Goal: Register for event/course

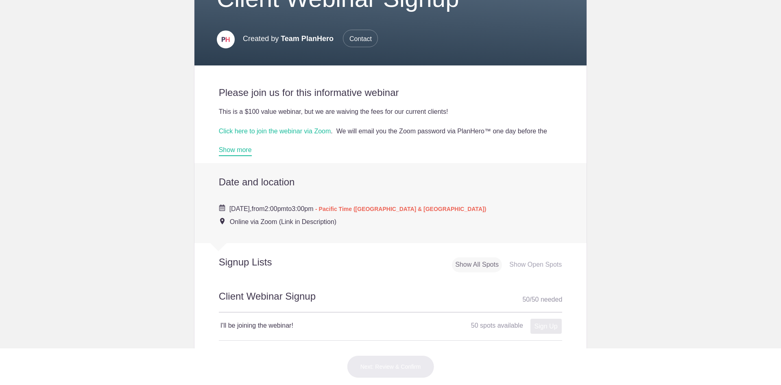
scroll to position [146, 0]
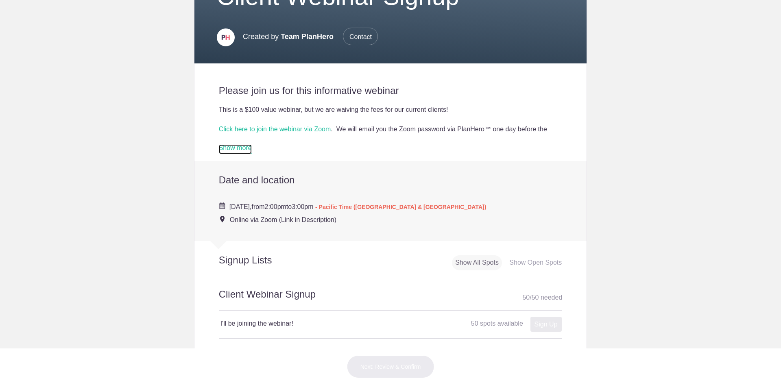
click at [242, 153] on link "Show more" at bounding box center [235, 149] width 33 height 10
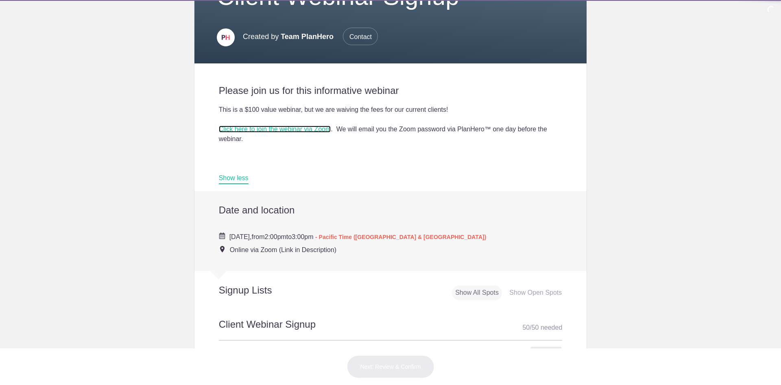
click at [255, 130] on link "Click here to join the webinar via Zoom" at bounding box center [275, 129] width 112 height 7
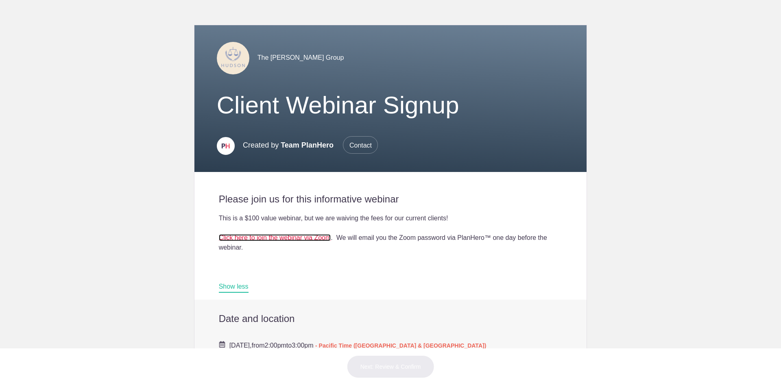
scroll to position [36, 0]
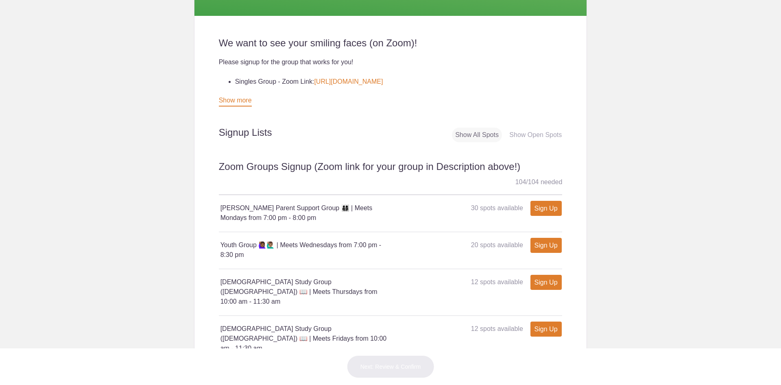
scroll to position [225, 0]
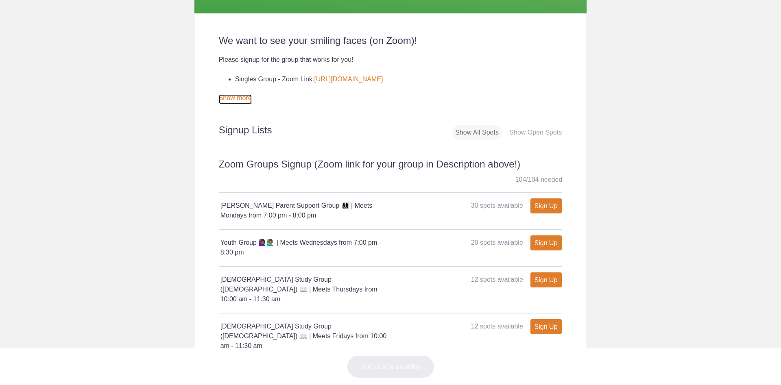
click at [236, 97] on link "Show more" at bounding box center [235, 99] width 33 height 10
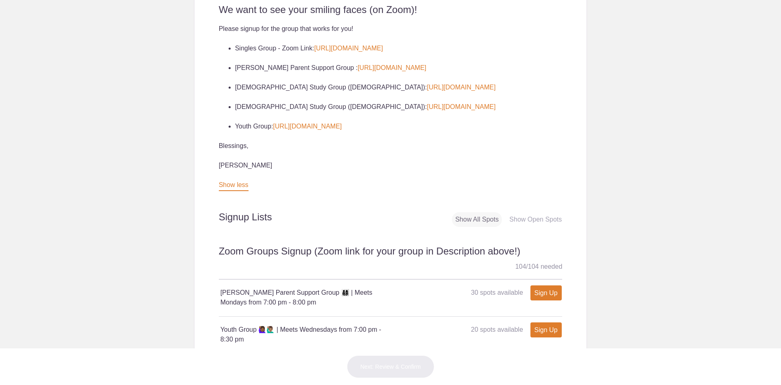
scroll to position [255, 0]
click at [388, 104] on li "Bible Study Group (Old Testament): https://zoom.us/j/94191740941" at bounding box center [398, 107] width 327 height 10
click at [427, 109] on link "https://zoom.us/j/94191740941" at bounding box center [461, 107] width 69 height 7
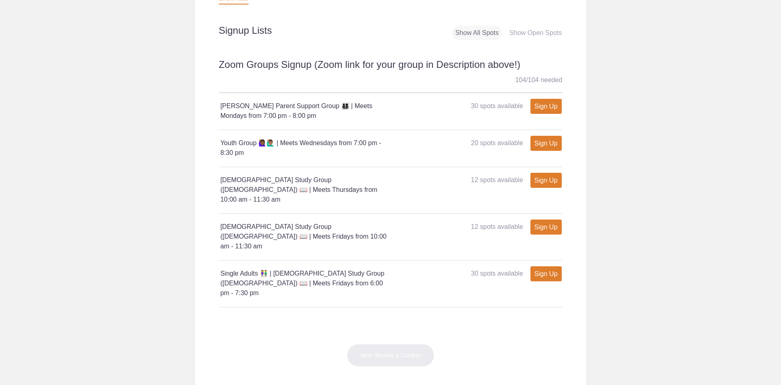
scroll to position [443, 0]
click at [546, 110] on link "Sign Up" at bounding box center [545, 105] width 31 height 15
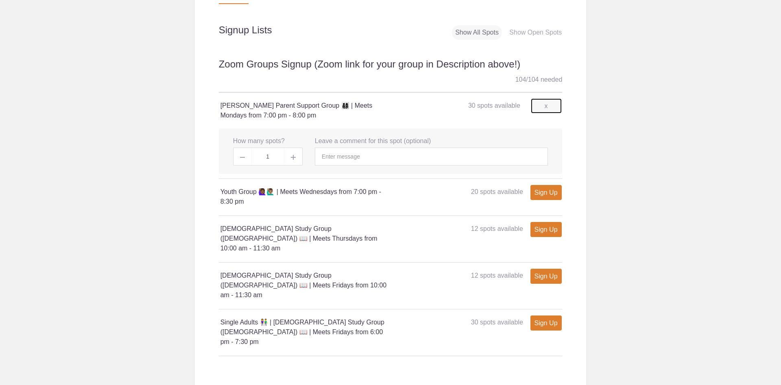
click at [539, 113] on link "x" at bounding box center [546, 105] width 31 height 15
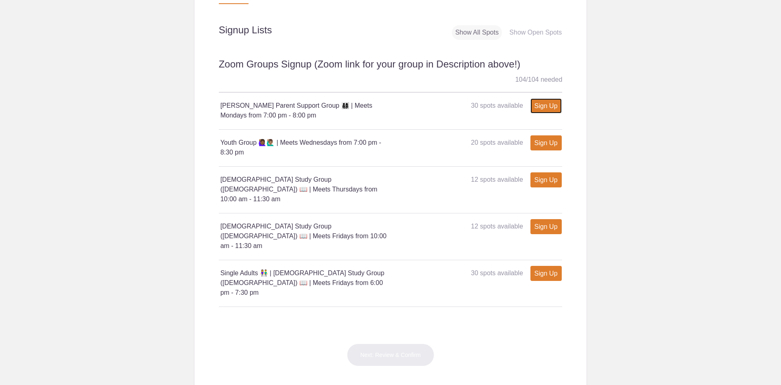
click at [552, 108] on link "Sign Up" at bounding box center [545, 105] width 31 height 15
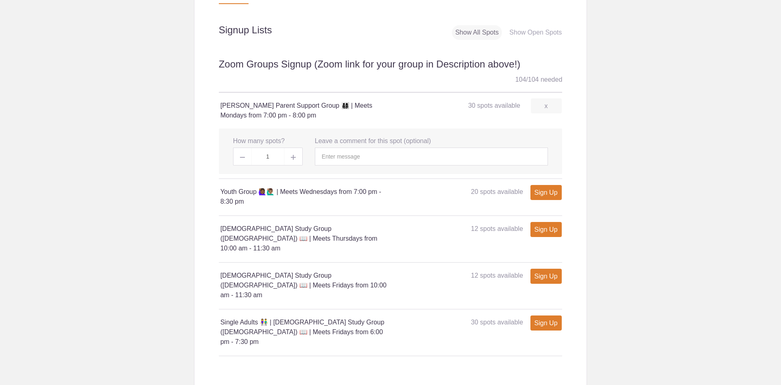
click at [552, 108] on div "Sign Up x" at bounding box center [541, 106] width 37 height 10
click at [538, 113] on link "x" at bounding box center [546, 105] width 31 height 15
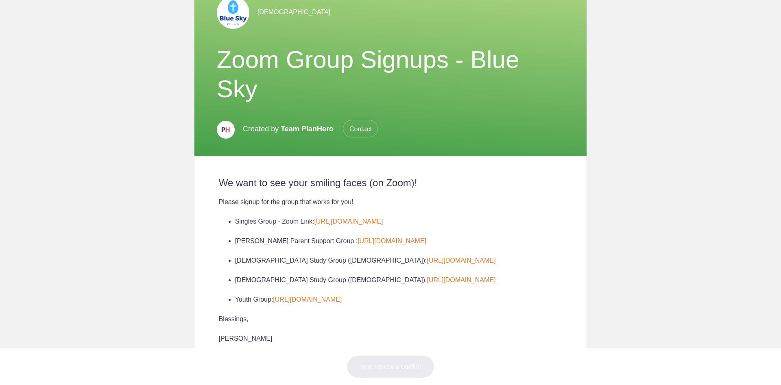
scroll to position [0, 0]
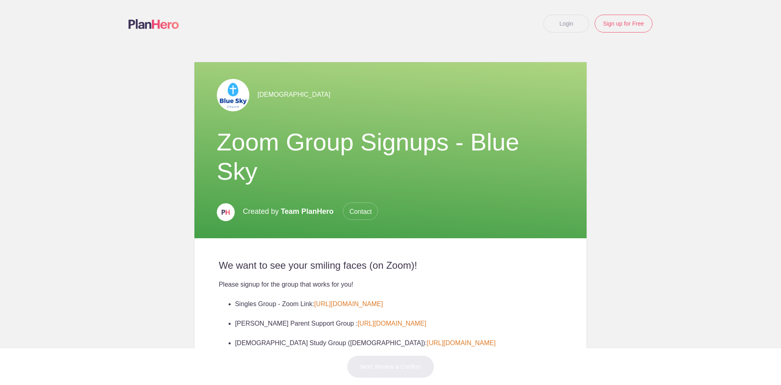
drag, startPoint x: 778, startPoint y: 20, endPoint x: 779, endPoint y: 73, distance: 53.3
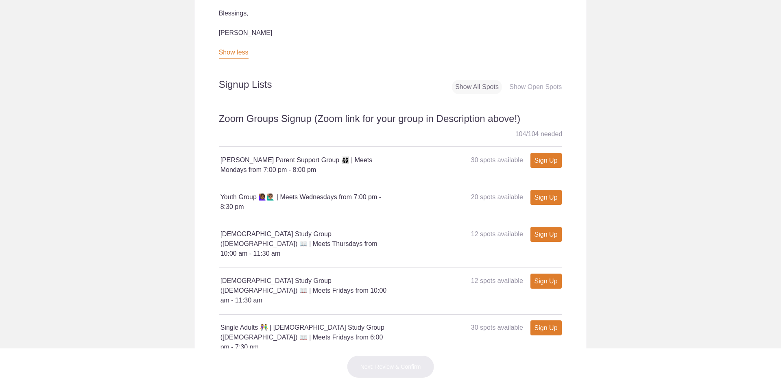
scroll to position [392, 0]
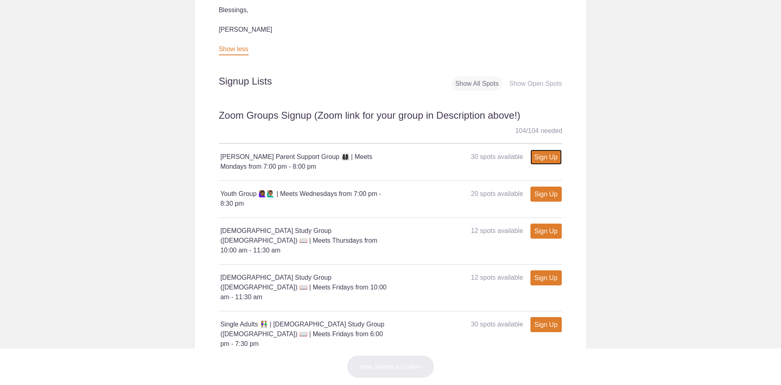
click at [538, 153] on link "Sign Up" at bounding box center [545, 157] width 31 height 15
type input "1"
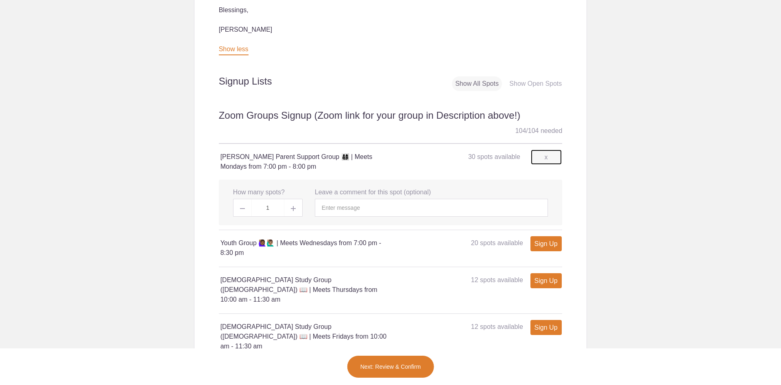
click at [550, 165] on link "x" at bounding box center [546, 157] width 31 height 15
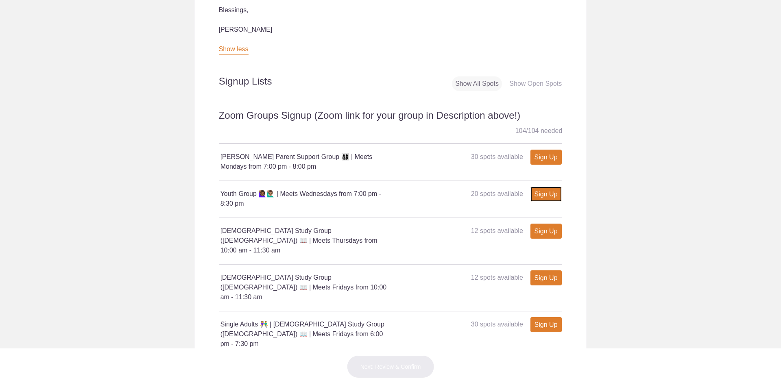
click at [542, 196] on link "Sign Up" at bounding box center [545, 194] width 31 height 15
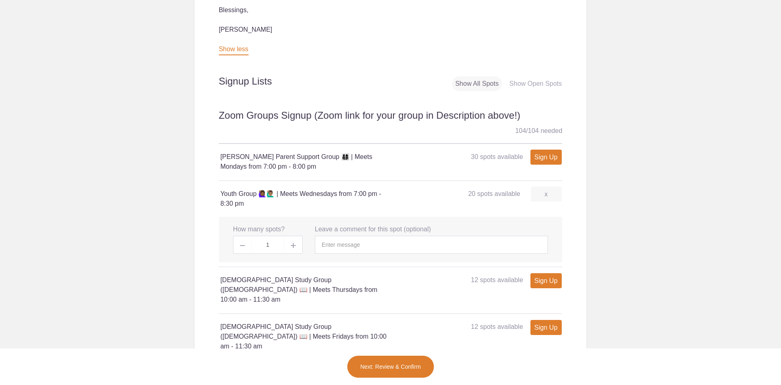
click at [287, 247] on span at bounding box center [293, 245] width 18 height 18
click at [244, 249] on span at bounding box center [242, 245] width 18 height 18
type input "1"
click at [389, 367] on button "Next: Review & Confirm" at bounding box center [390, 366] width 87 height 23
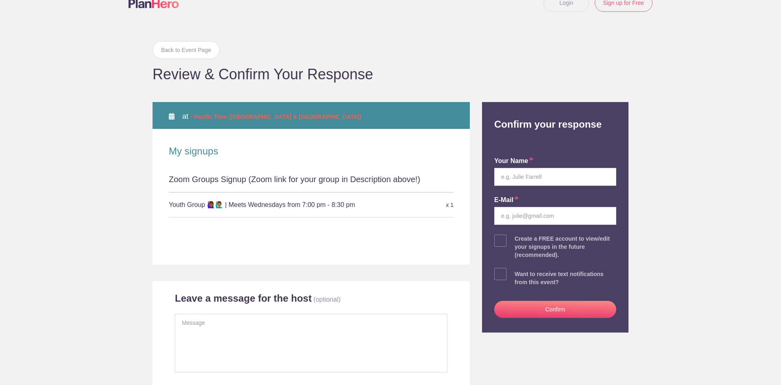
scroll to position [19, 0]
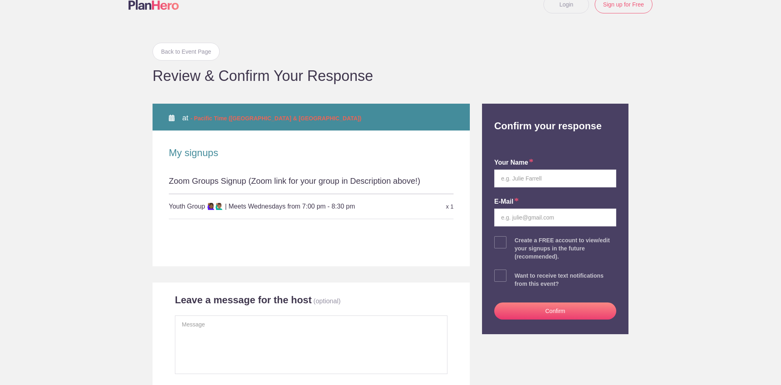
click at [500, 274] on span at bounding box center [500, 276] width 12 height 12
click at [517, 274] on input "checkbox" at bounding box center [578, 273] width 122 height 5
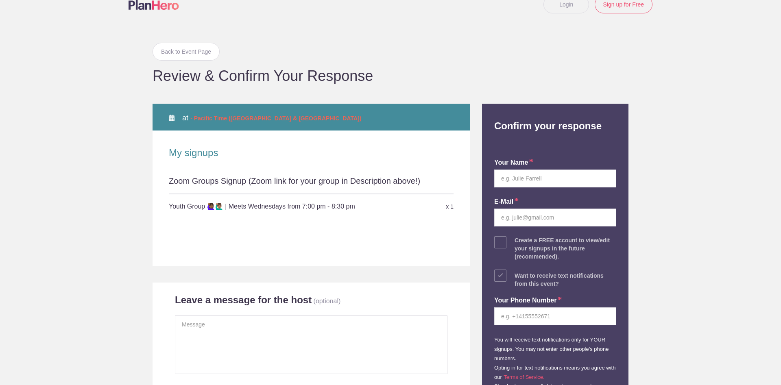
click at [500, 274] on span at bounding box center [500, 276] width 12 height 12
click at [517, 274] on input "checkbox" at bounding box center [578, 273] width 122 height 5
checkbox input "false"
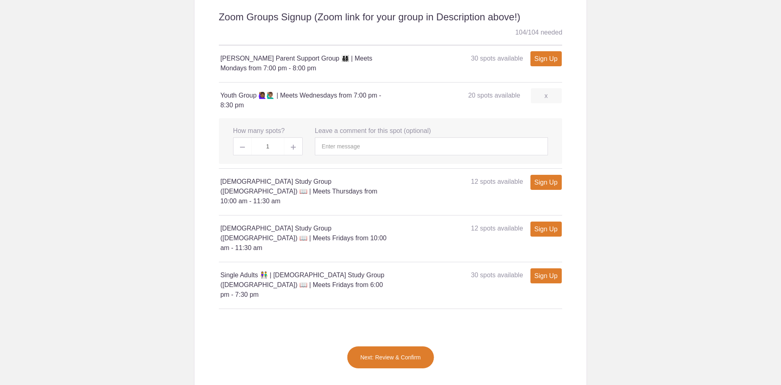
scroll to position [392, 0]
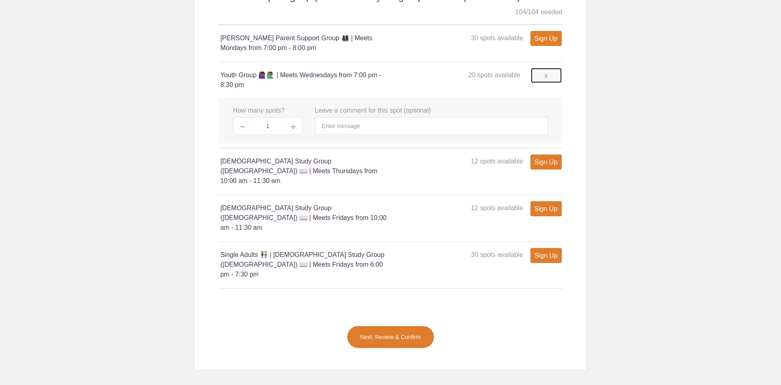
click at [540, 83] on link "x" at bounding box center [546, 75] width 31 height 15
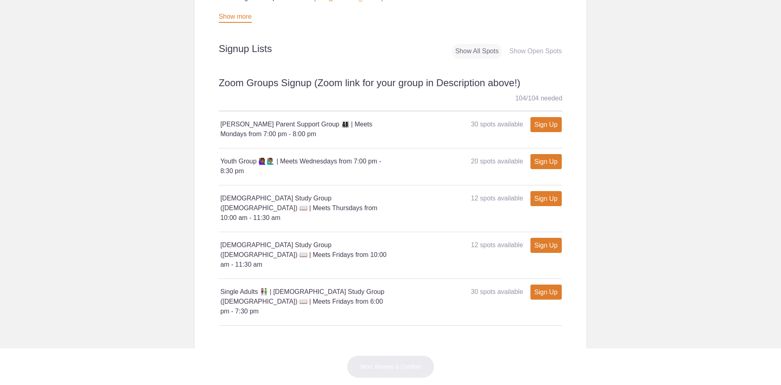
scroll to position [0, 0]
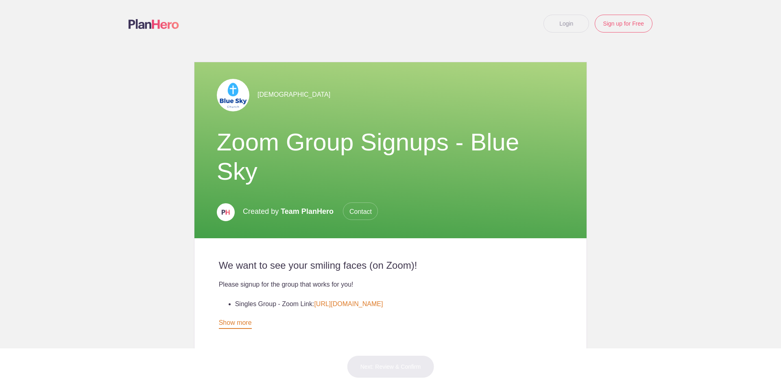
click at [771, 59] on div at bounding box center [390, 54] width 781 height 15
click at [770, 60] on div at bounding box center [390, 54] width 781 height 15
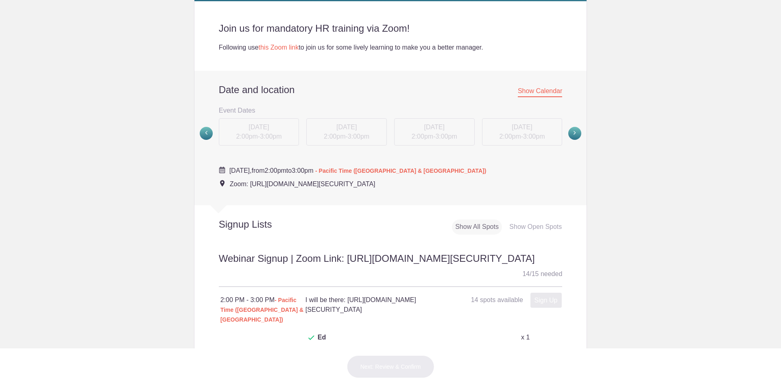
scroll to position [249, 0]
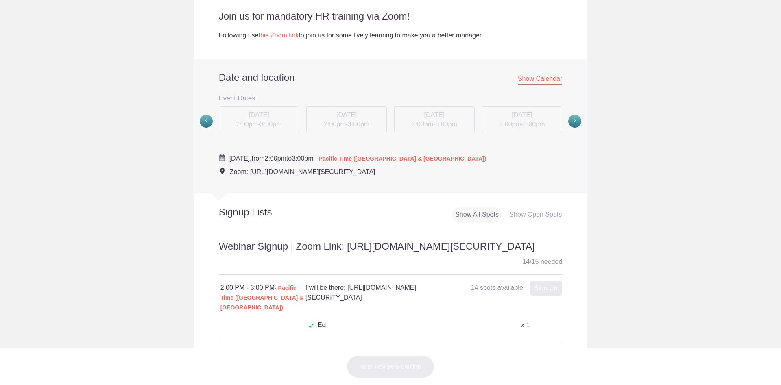
click at [341, 303] on h4 "I will be there: https://zoom.us/j/95909345960?pwd=d0pKZVQrbGZLZk1QVHlWczN0Y0VB…" at bounding box center [369, 293] width 128 height 20
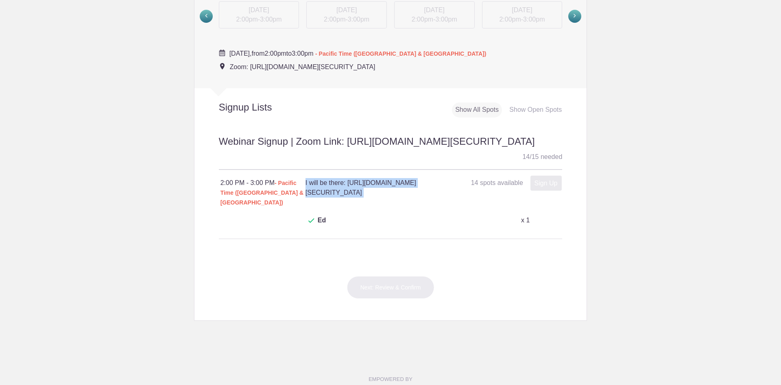
scroll to position [354, 0]
click at [482, 114] on div "Show All Spots" at bounding box center [477, 109] width 50 height 15
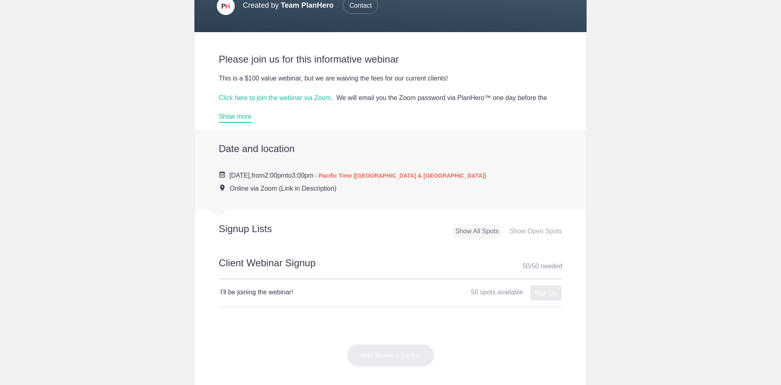
scroll to position [176, 0]
